Goal: Information Seeking & Learning: Learn about a topic

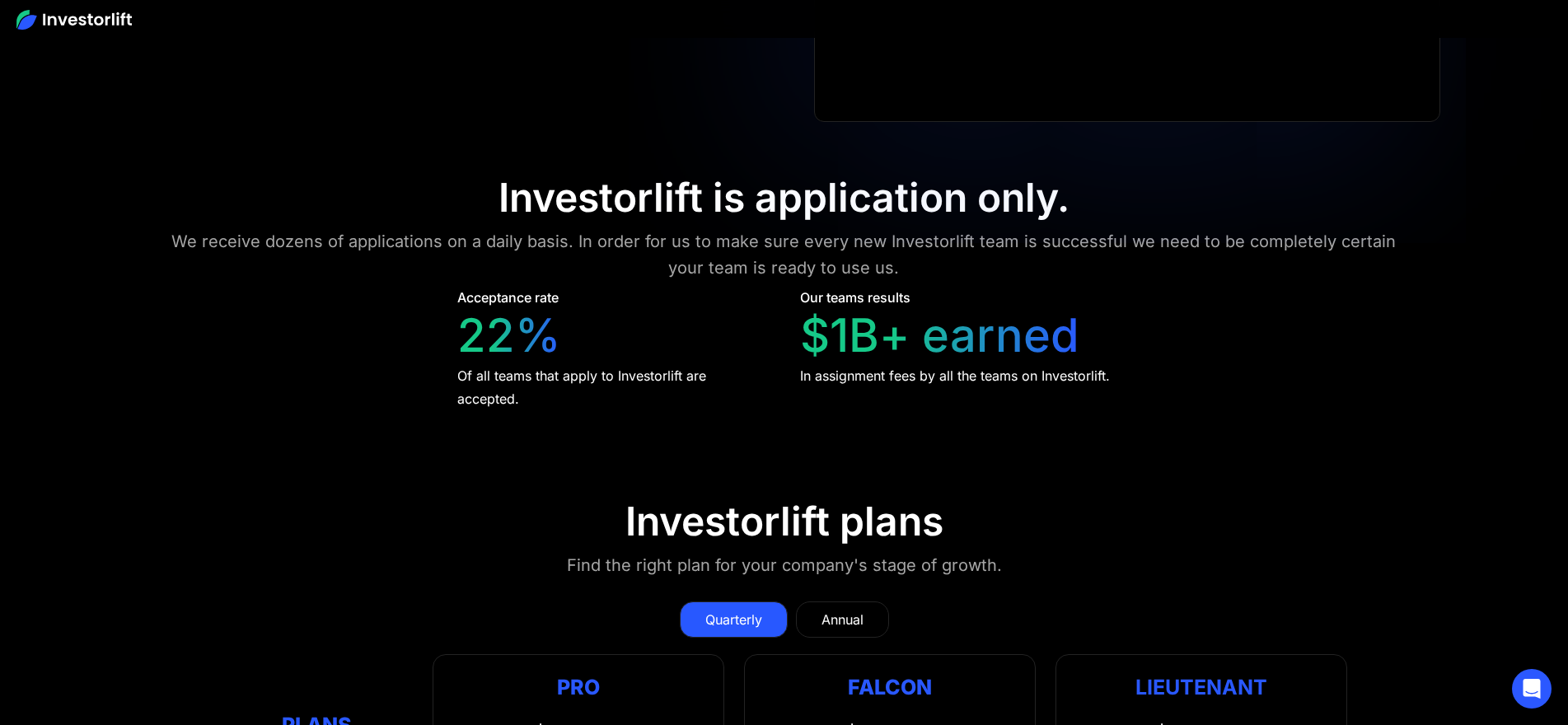
scroll to position [7678, 0]
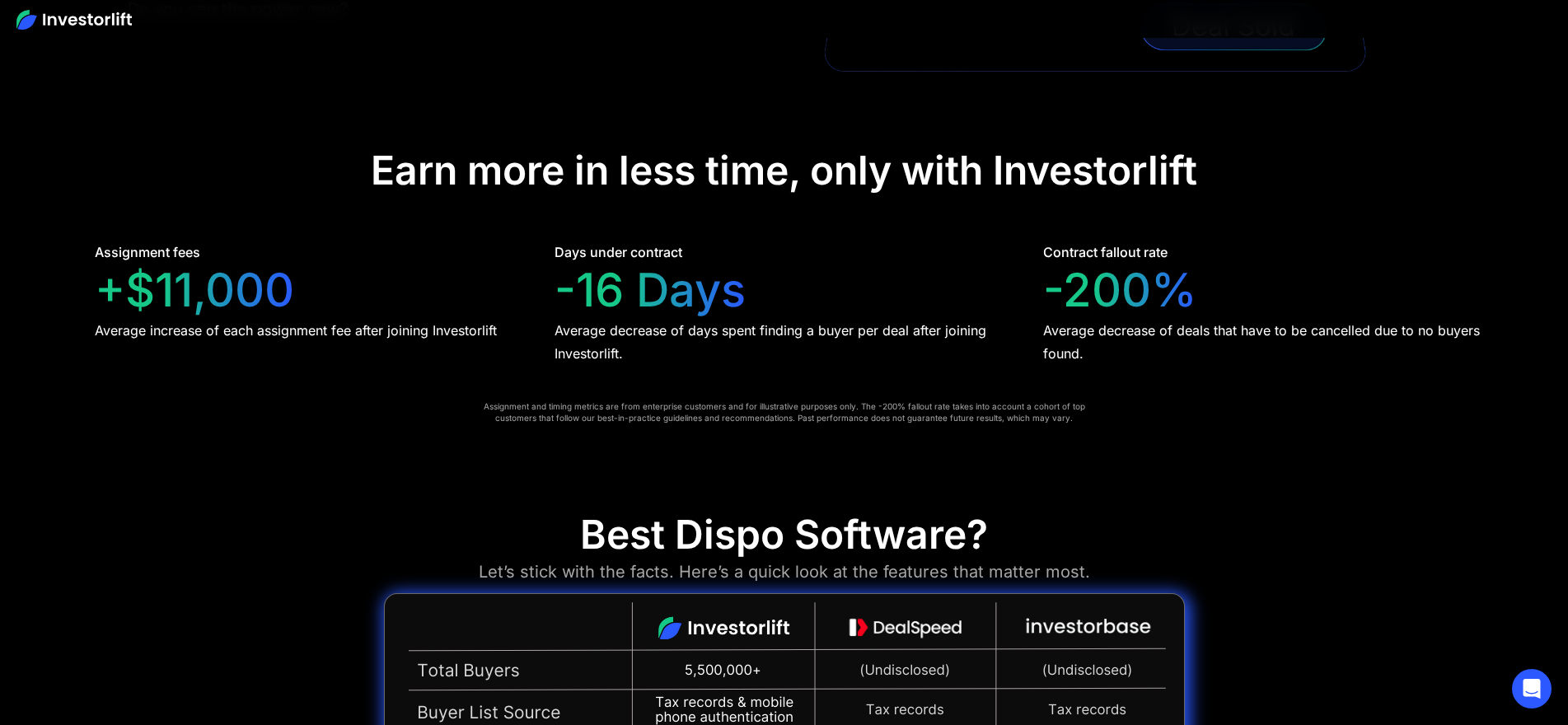
scroll to position [3558, 0]
